Goal: Find contact information: Find contact information

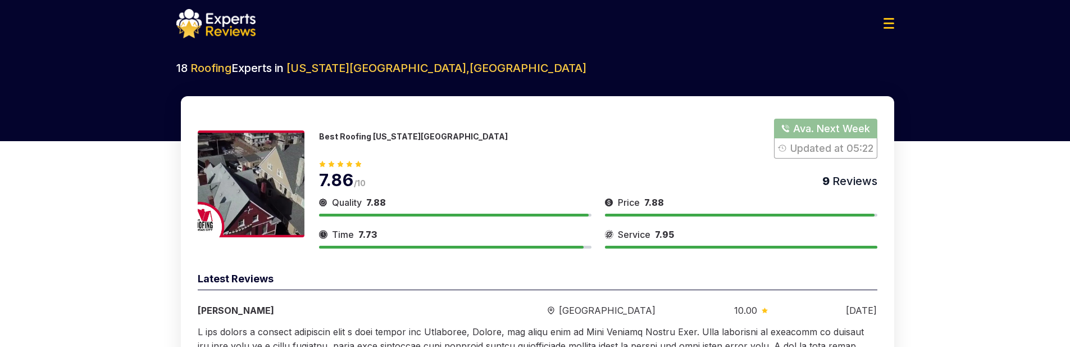
click at [801, 126] on button "Show Number" at bounding box center [825, 139] width 103 height 40
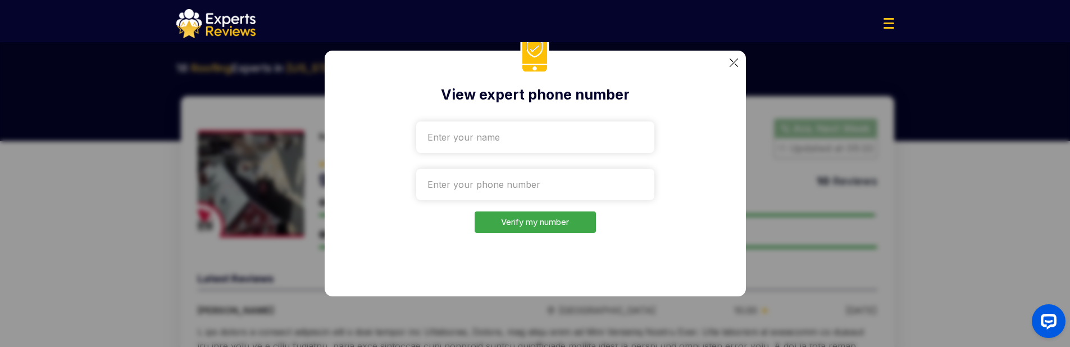
click at [438, 133] on input "text" at bounding box center [535, 136] width 238 height 31
type input "[PERSON_NAME]"
click at [469, 187] on input "tel" at bounding box center [535, 184] width 238 height 31
paste input "+1332-207-6524"
type input "+1332-207-6524"
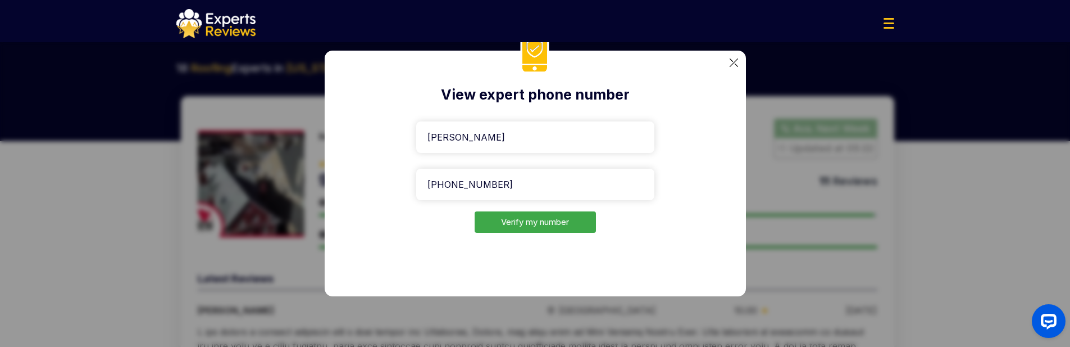
click at [512, 222] on button "Verify my number" at bounding box center [535, 222] width 121 height 22
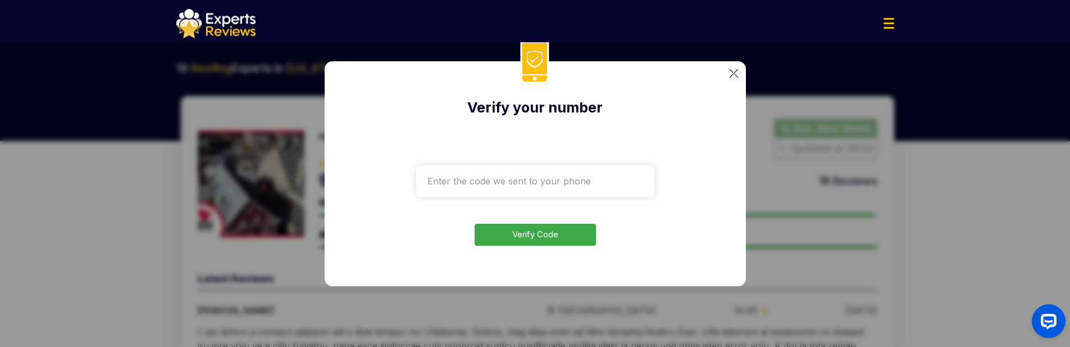
click at [524, 178] on input "text" at bounding box center [535, 180] width 238 height 31
type input "3050"
click at [539, 229] on button "Verify Code" at bounding box center [535, 235] width 121 height 22
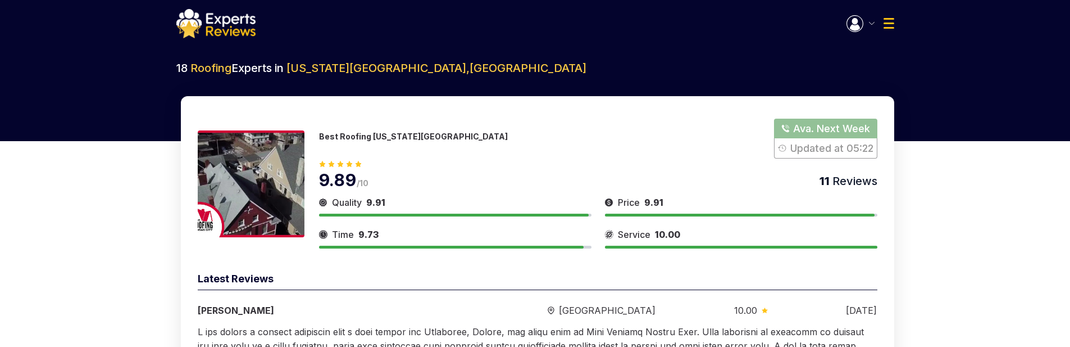
click at [266, 140] on img at bounding box center [251, 183] width 107 height 107
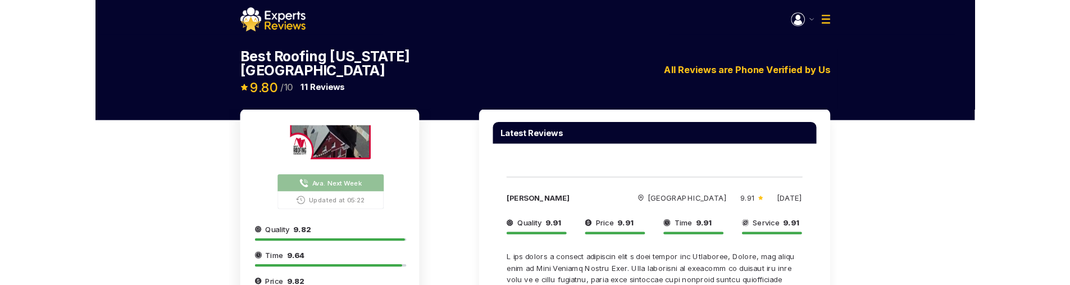
scroll to position [56, 0]
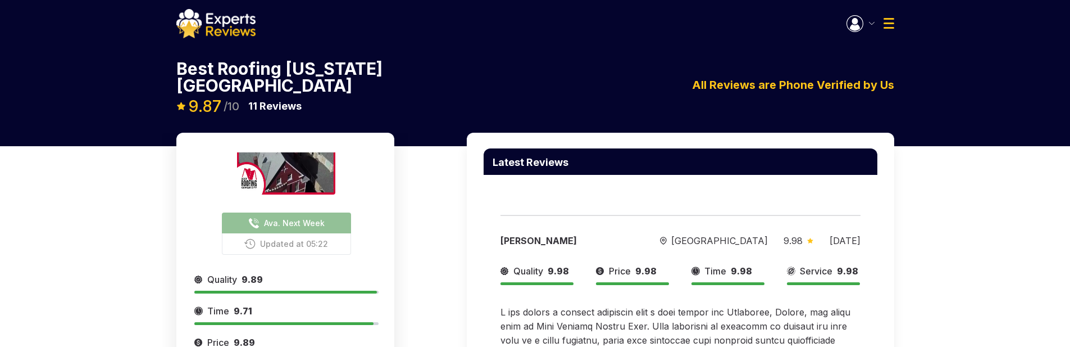
click at [287, 217] on span "Ava. Next Week" at bounding box center [294, 223] width 61 height 12
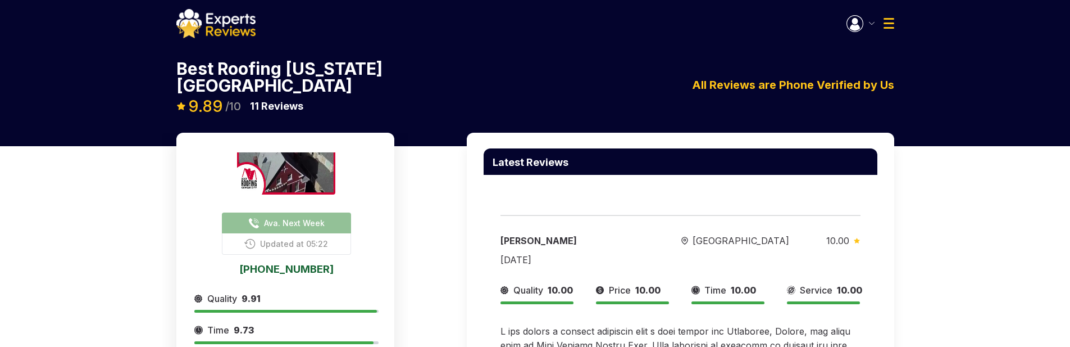
click at [280, 263] on link "[PHONE_NUMBER]" at bounding box center [286, 268] width 184 height 10
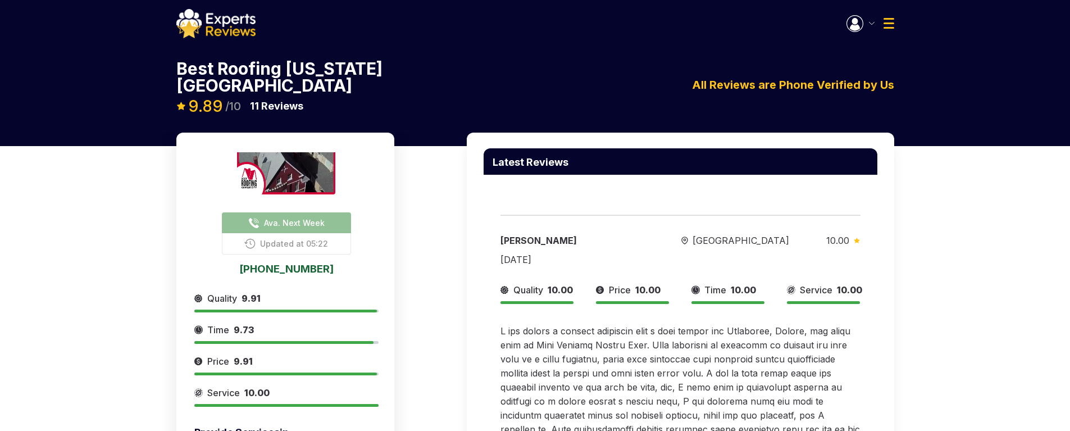
click at [297, 217] on span "Ava. Next Week" at bounding box center [294, 223] width 61 height 12
click at [284, 263] on link "[PHONE_NUMBER]" at bounding box center [286, 268] width 184 height 10
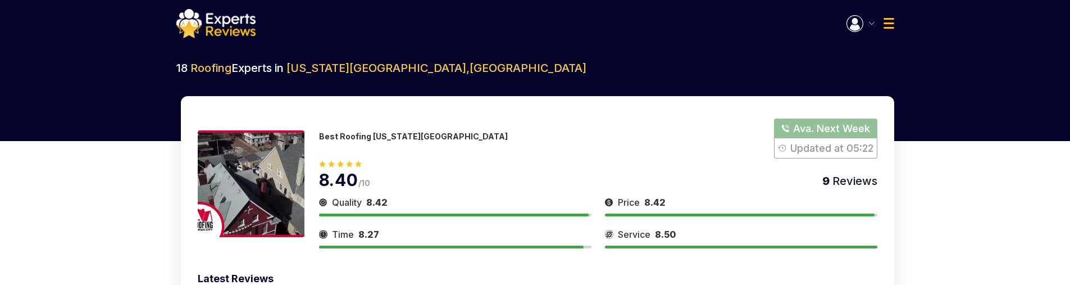
click at [829, 124] on button "Show Number" at bounding box center [825, 139] width 103 height 40
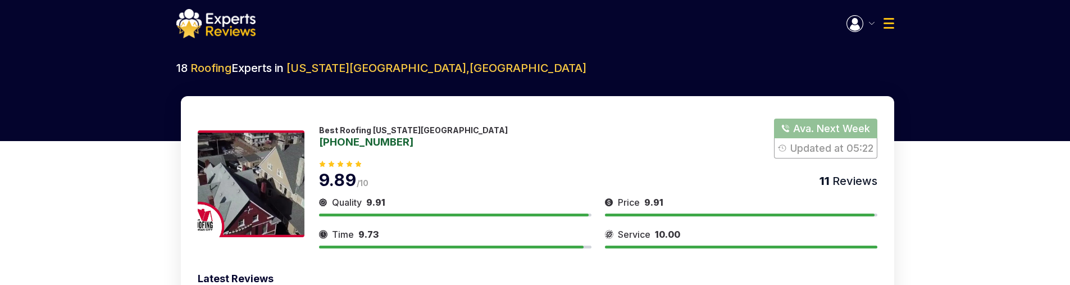
click at [358, 141] on link "[PHONE_NUMBER]" at bounding box center [413, 142] width 189 height 10
click at [369, 137] on link "[PHONE_NUMBER]" at bounding box center [413, 142] width 189 height 10
